Goal: Task Accomplishment & Management: Manage account settings

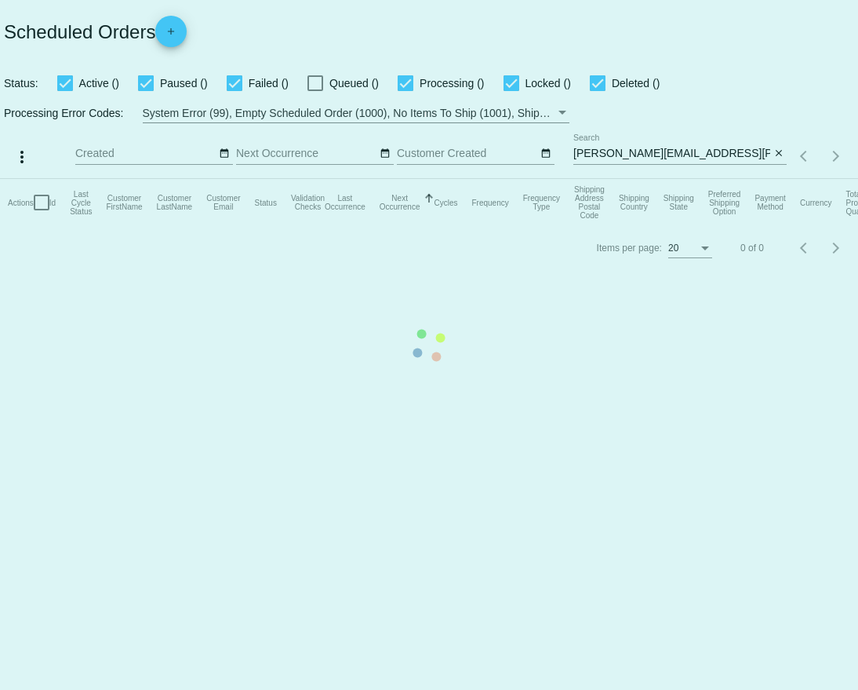
click at [722, 179] on mat-table "Actions Id Last Cycle Status Customer FirstName Customer LastName Customer Emai…" at bounding box center [429, 202] width 858 height 47
click at [708, 179] on mat-table "Actions Id Last Cycle Status Customer FirstName Customer LastName Customer Emai…" at bounding box center [429, 202] width 858 height 47
click at [698, 179] on mat-table "Actions Id Last Cycle Status Customer FirstName Customer LastName Customer Emai…" at bounding box center [429, 202] width 858 height 47
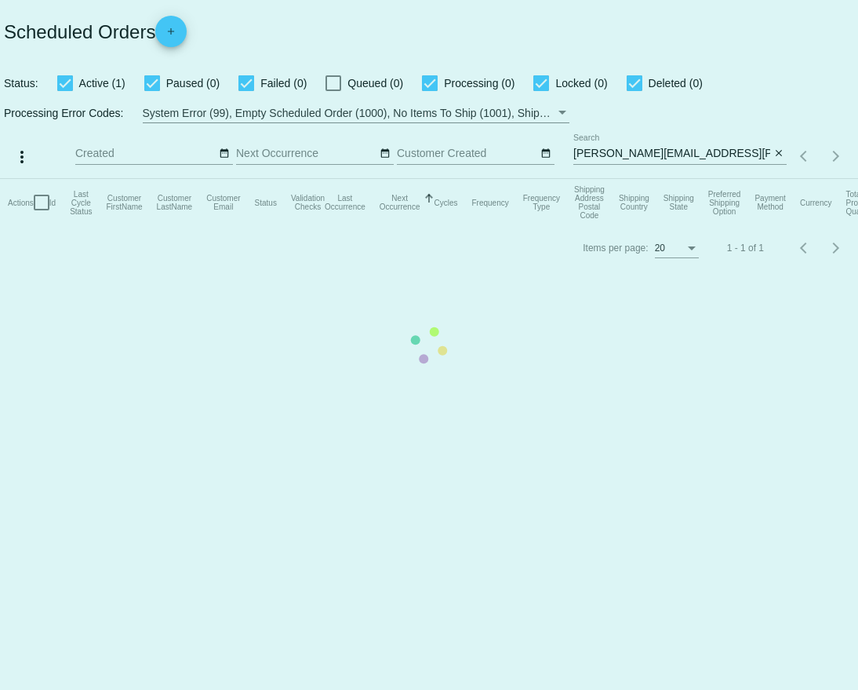
click at [700, 179] on mat-table "Actions Id Last Cycle Status Customer FirstName Customer LastName Customer Emai…" at bounding box center [429, 202] width 858 height 47
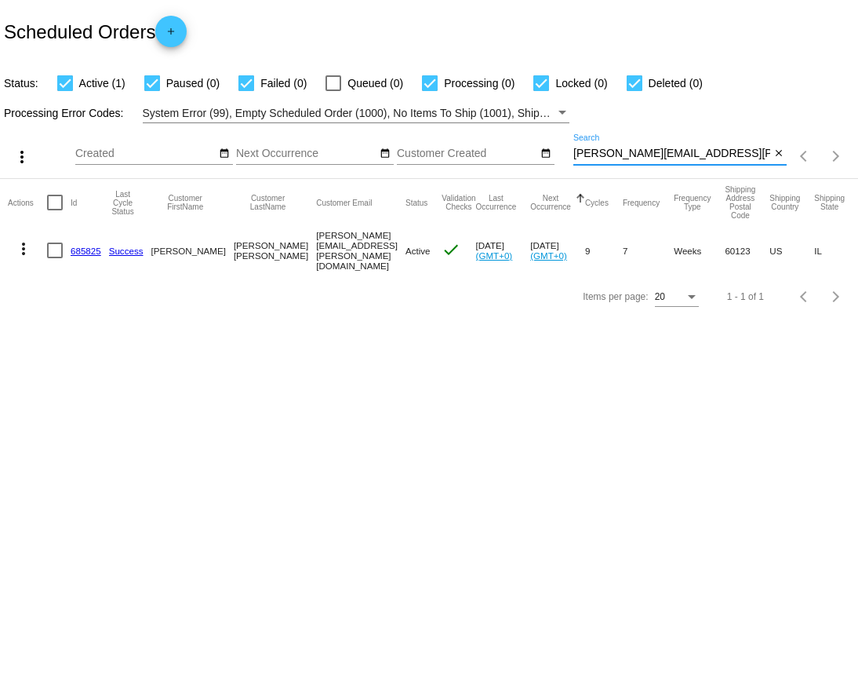
drag, startPoint x: 700, startPoint y: 154, endPoint x: 555, endPoint y: 155, distance: 145.1
click at [555, 155] on div "more_vert Aug Jan Feb Mar [DATE]" at bounding box center [429, 151] width 858 height 56
paste input "cosborn@hot"
type input "[EMAIL_ADDRESS][DOMAIN_NAME]"
click at [16, 245] on mat-icon "more_vert" at bounding box center [23, 247] width 19 height 19
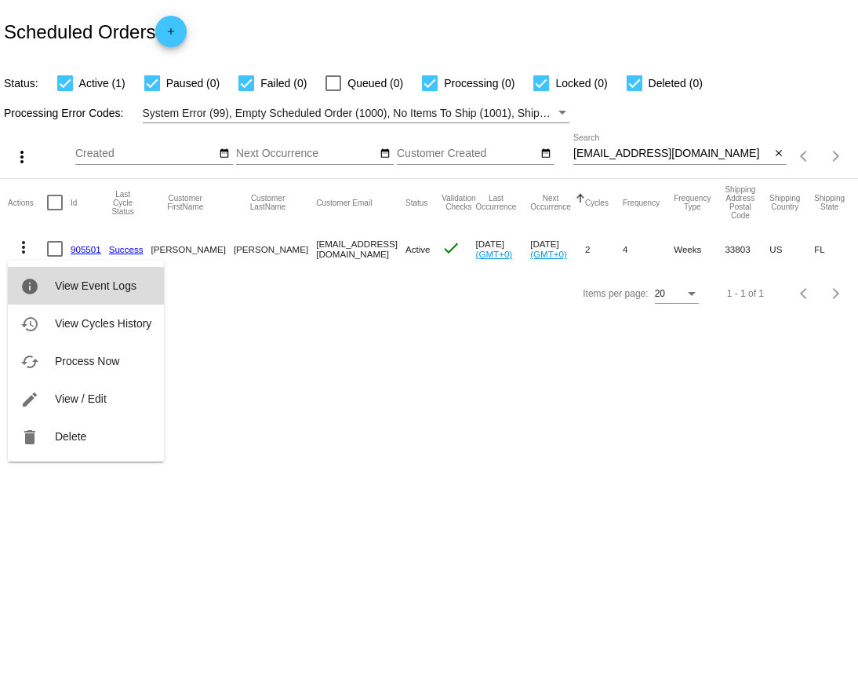
click at [76, 283] on span "View Event Logs" at bounding box center [96, 285] width 82 height 13
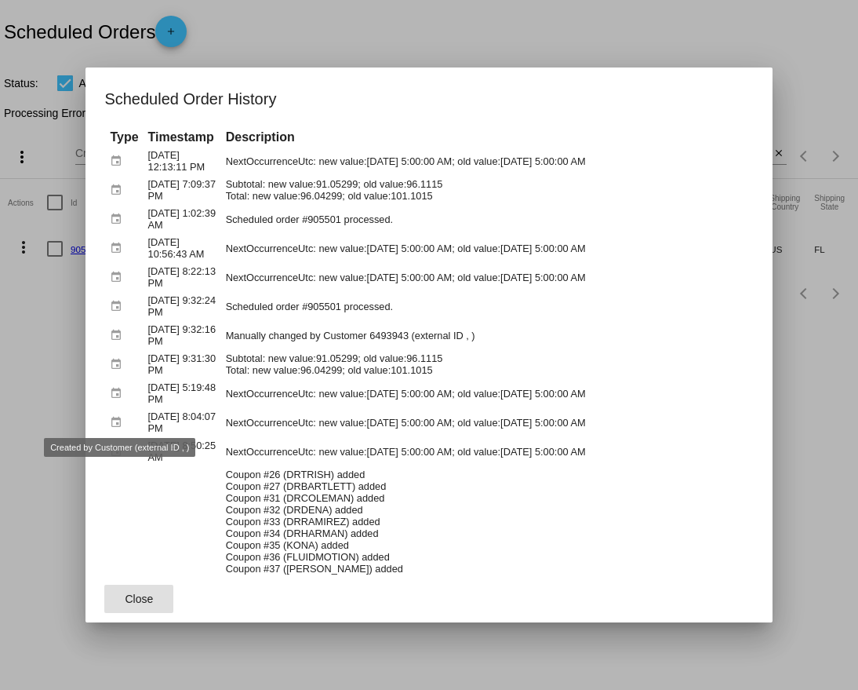
click at [138, 586] on button "Close" at bounding box center [138, 598] width 69 height 28
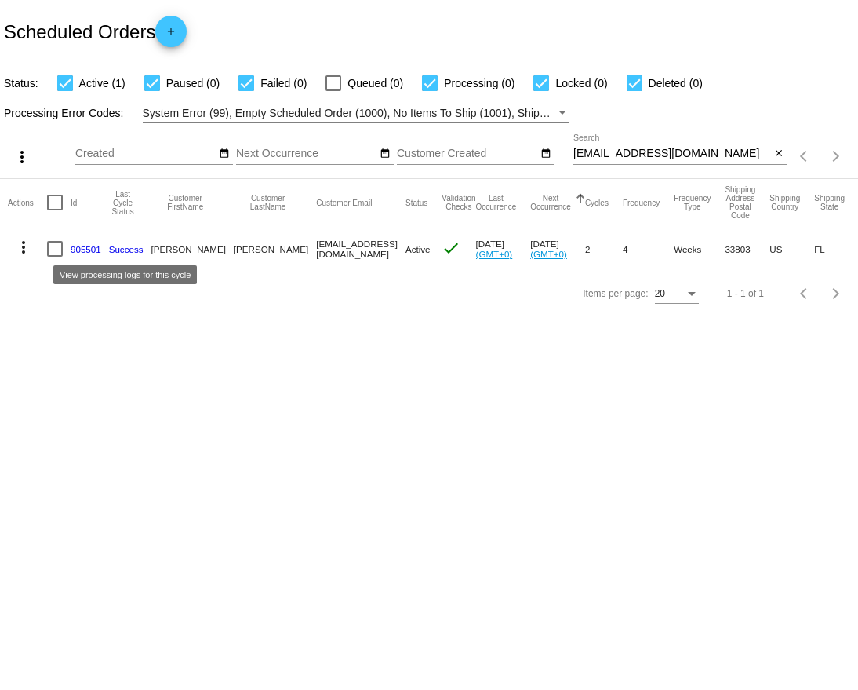
click at [97, 249] on link "905501" at bounding box center [86, 249] width 31 height 10
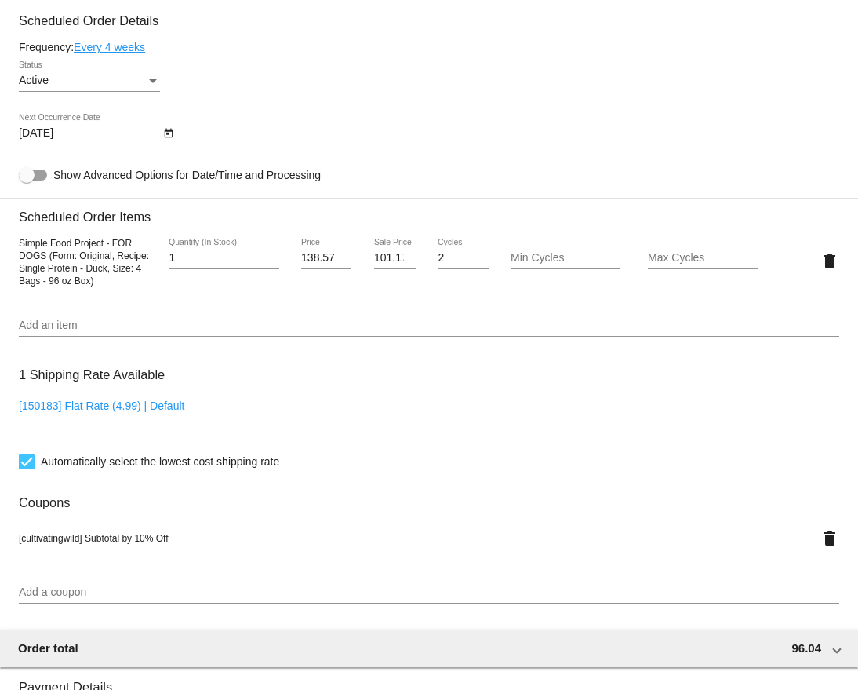
scroll to position [888, 0]
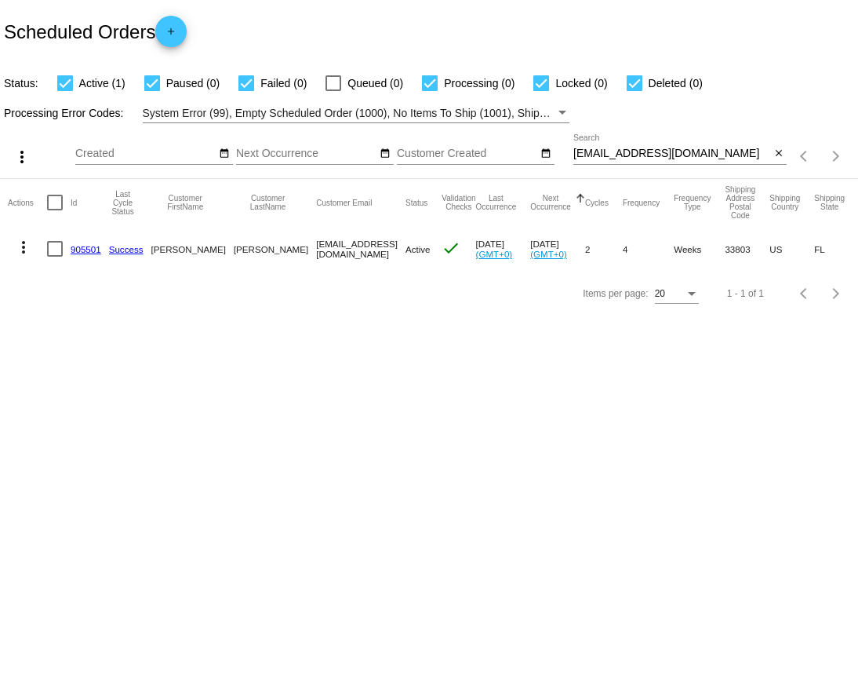
click at [82, 249] on link "905501" at bounding box center [86, 249] width 31 height 10
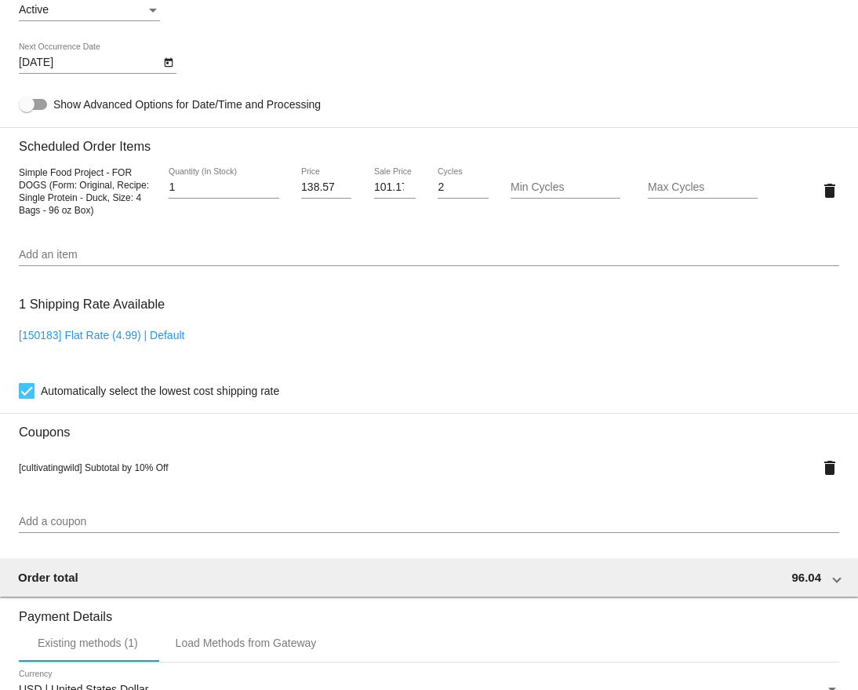
scroll to position [990, 0]
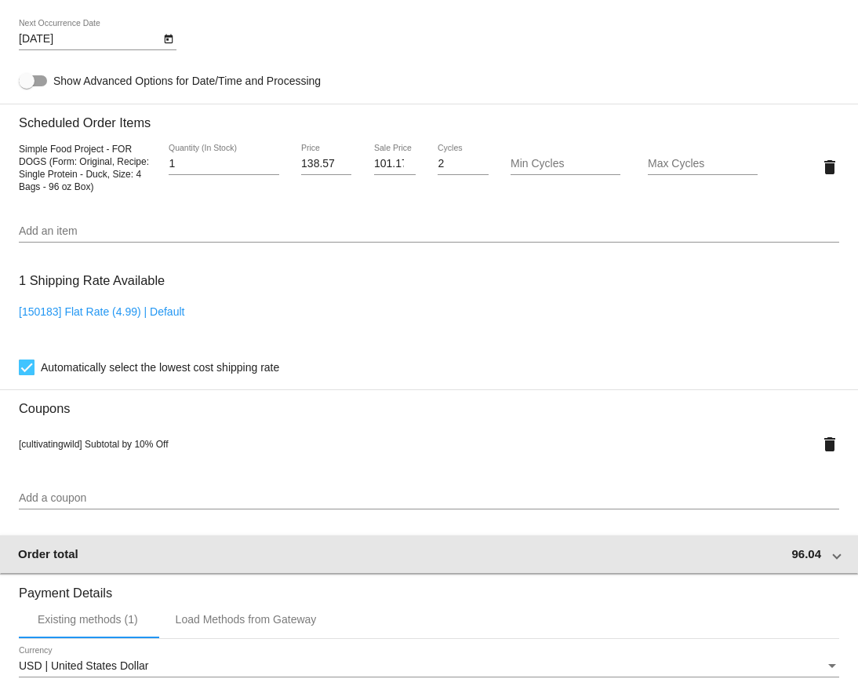
click at [828, 560] on div "Order total 96.04" at bounding box center [426, 553] width 816 height 13
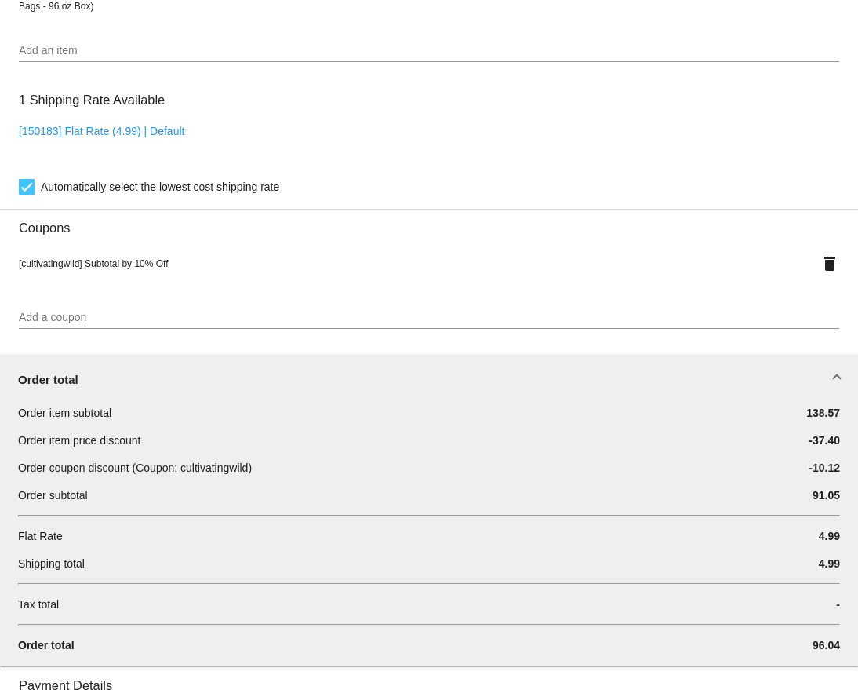
scroll to position [1167, 0]
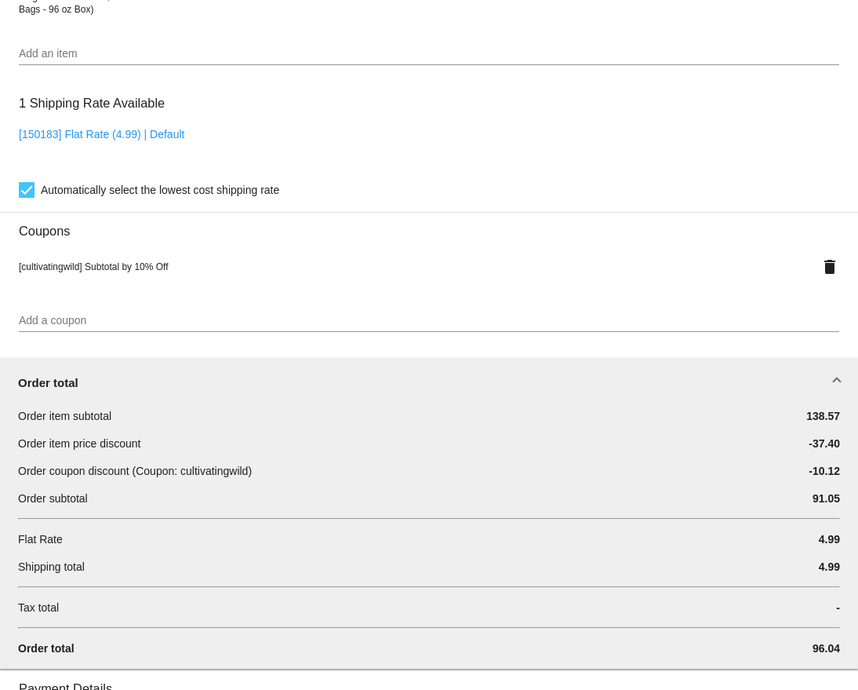
click at [839, 389] on span at bounding box center [837, 382] width 6 height 13
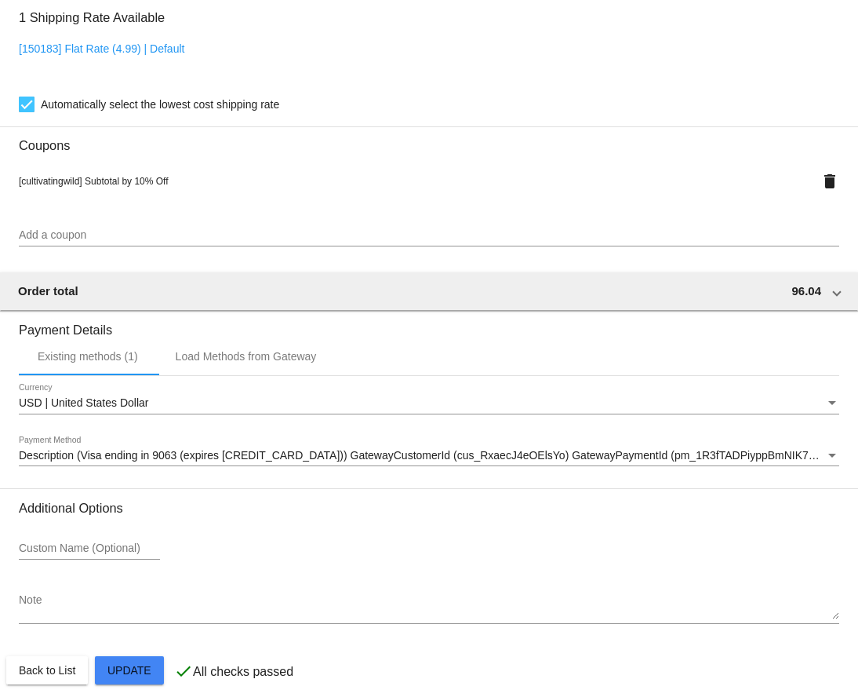
scroll to position [1257, 0]
